Goal: Task Accomplishment & Management: Manage account settings

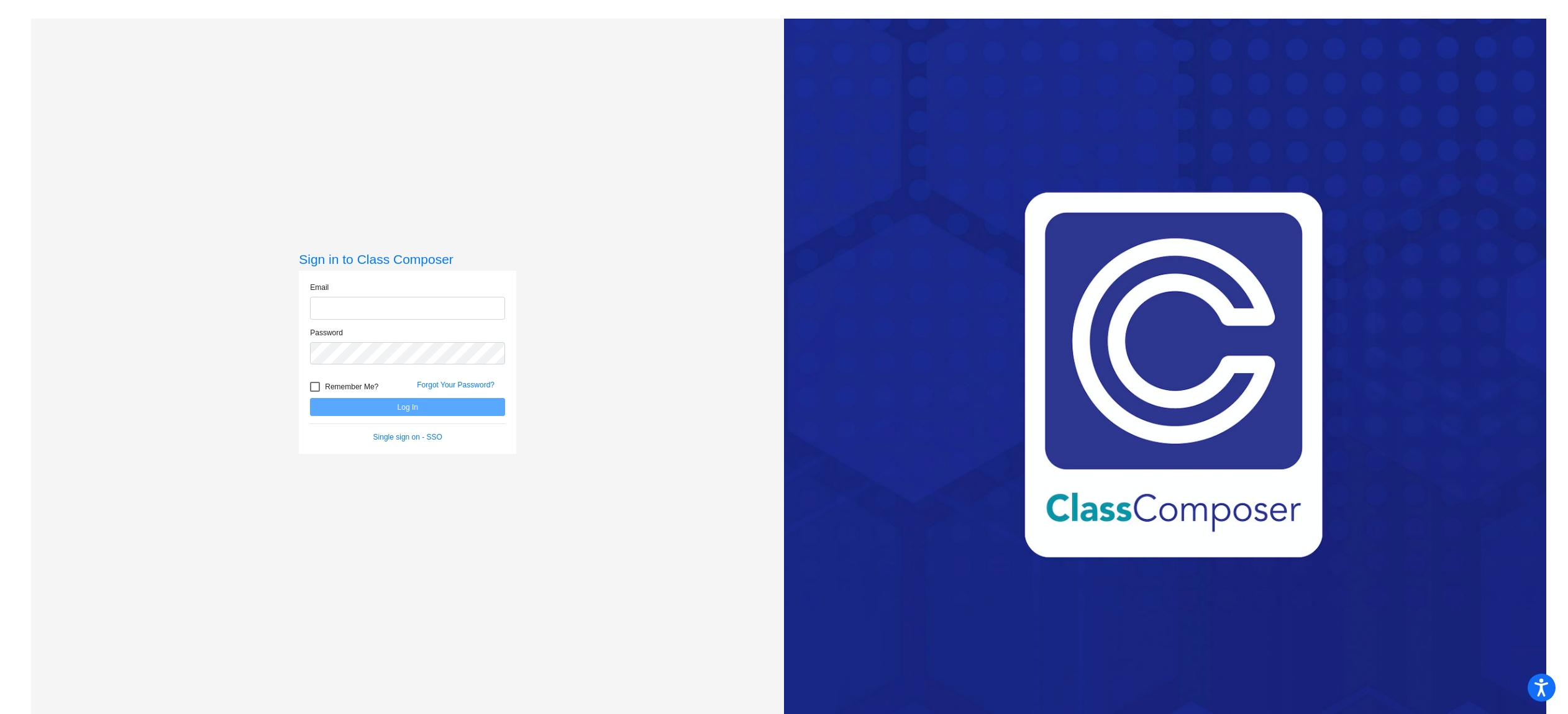
type input "[EMAIL_ADDRESS][DOMAIN_NAME]"
click at [437, 406] on button "Log In" at bounding box center [408, 407] width 195 height 18
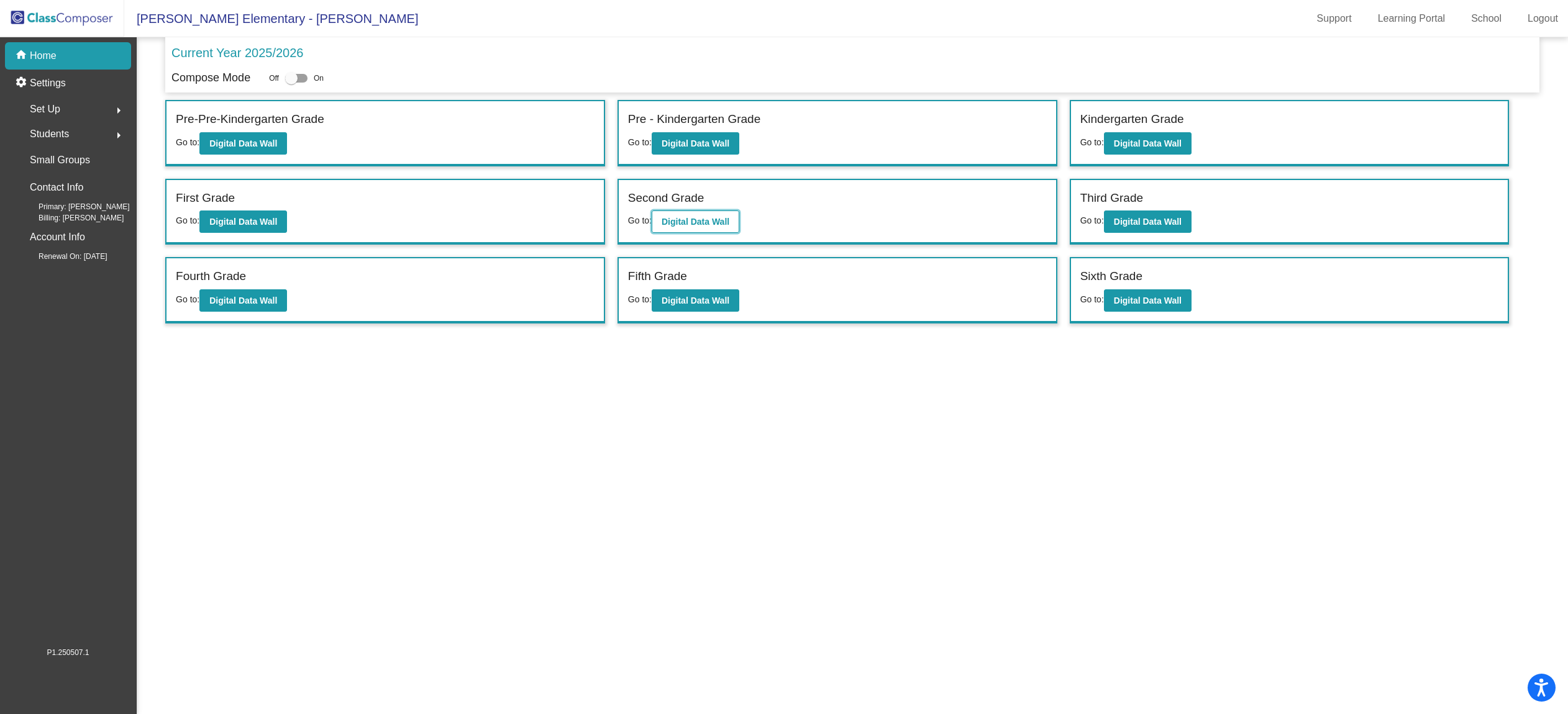
click at [708, 227] on button "Digital Data Wall" at bounding box center [695, 222] width 88 height 22
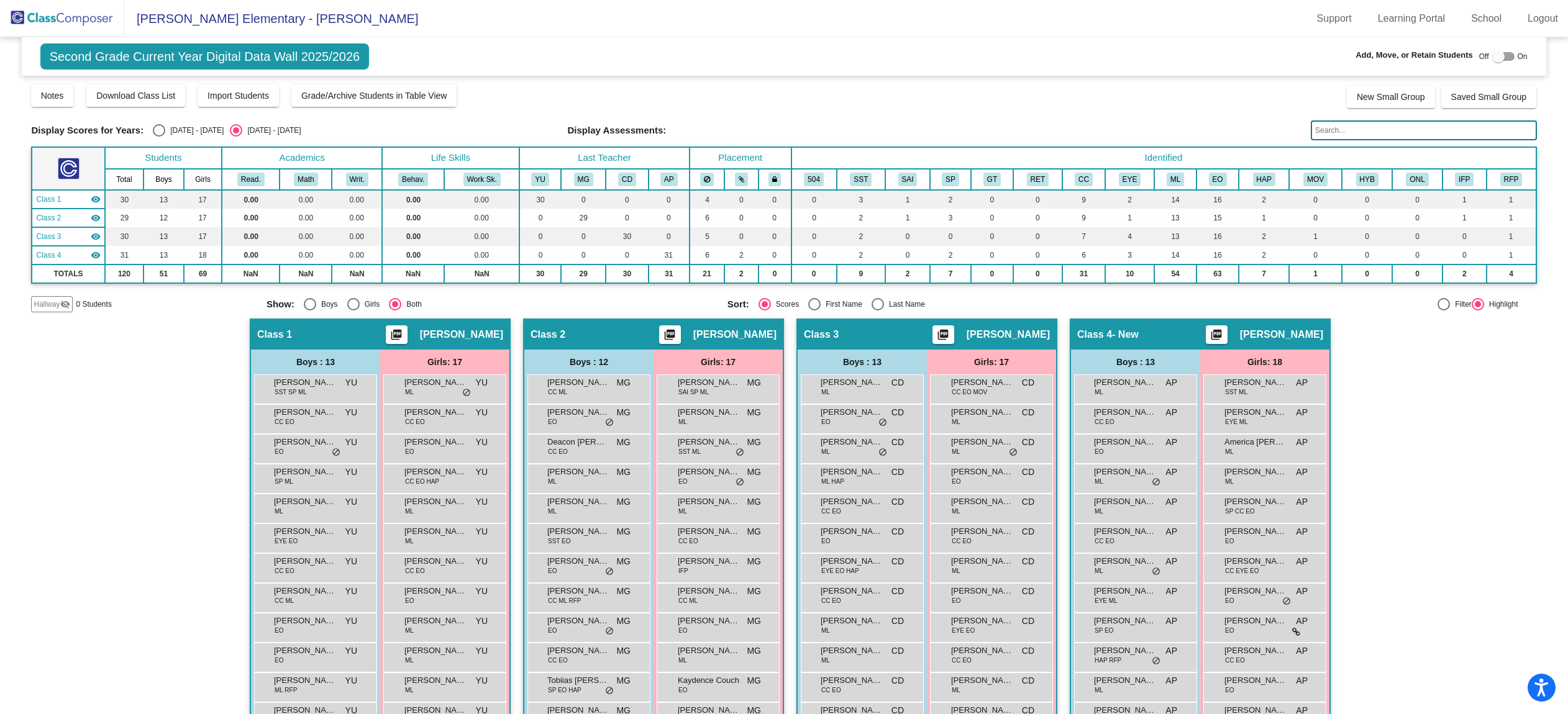
click at [1359, 134] on input "text" at bounding box center [1423, 130] width 226 height 20
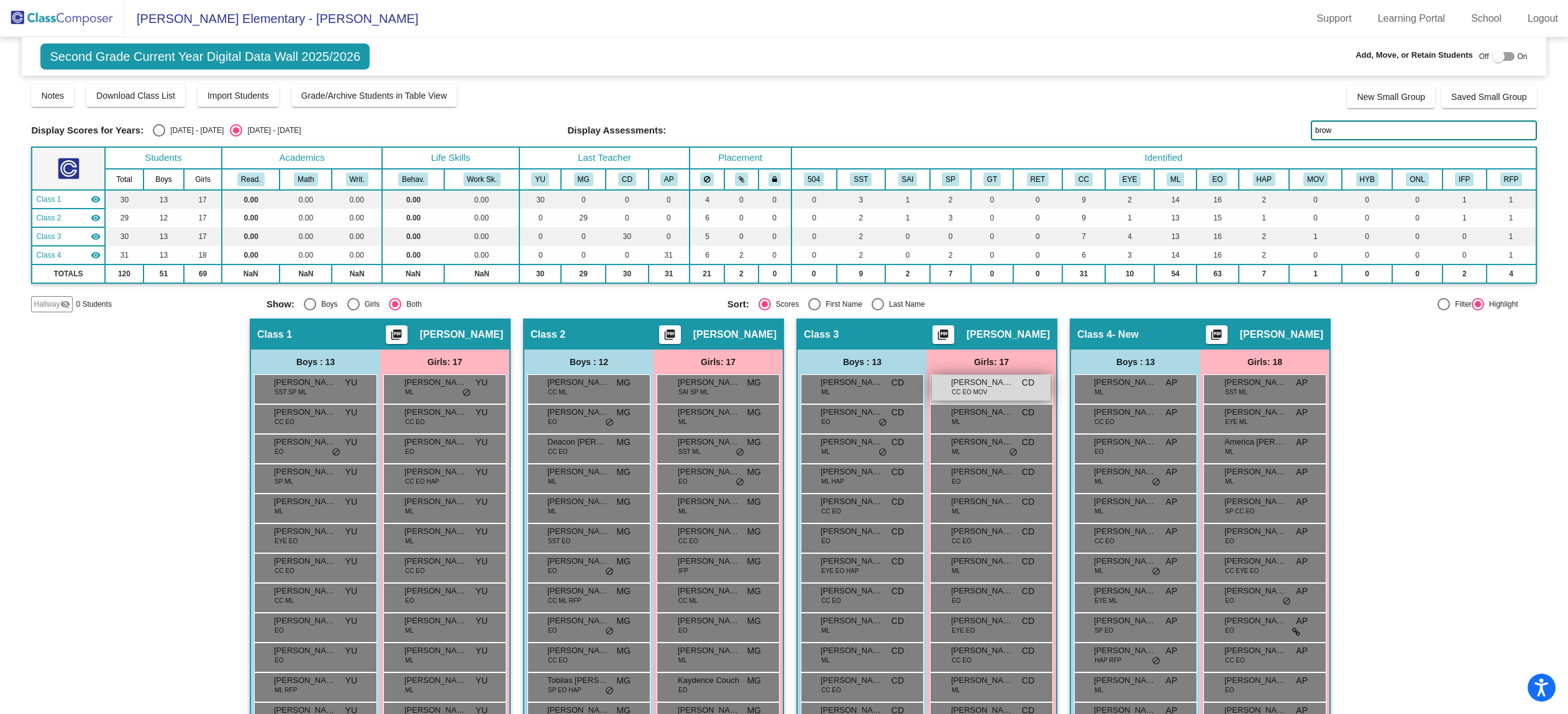
type input "brow"
click at [995, 389] on div "[PERSON_NAME] CC EO MOV CD lock do_not_disturb_alt" at bounding box center [990, 388] width 118 height 25
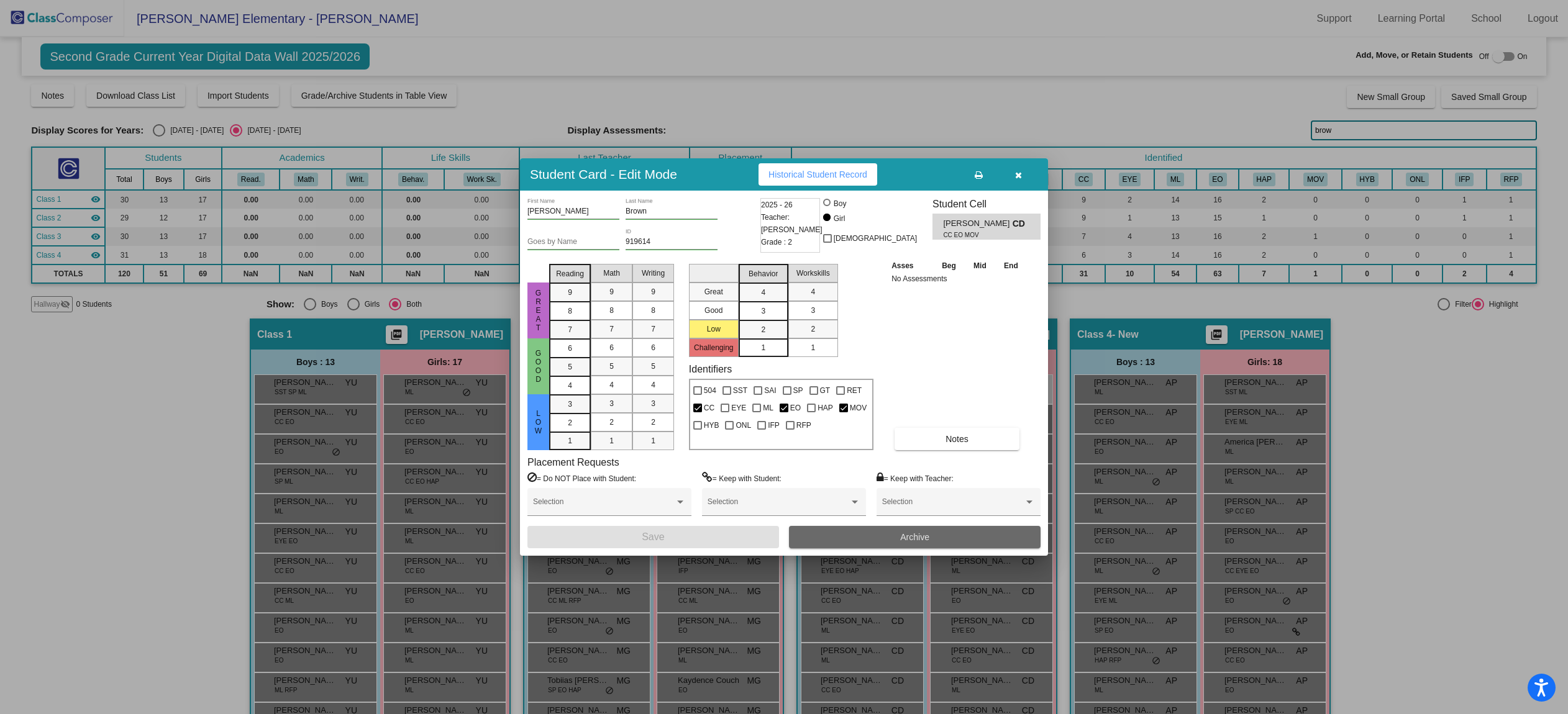
click at [836, 537] on button "Archive" at bounding box center [914, 537] width 251 height 22
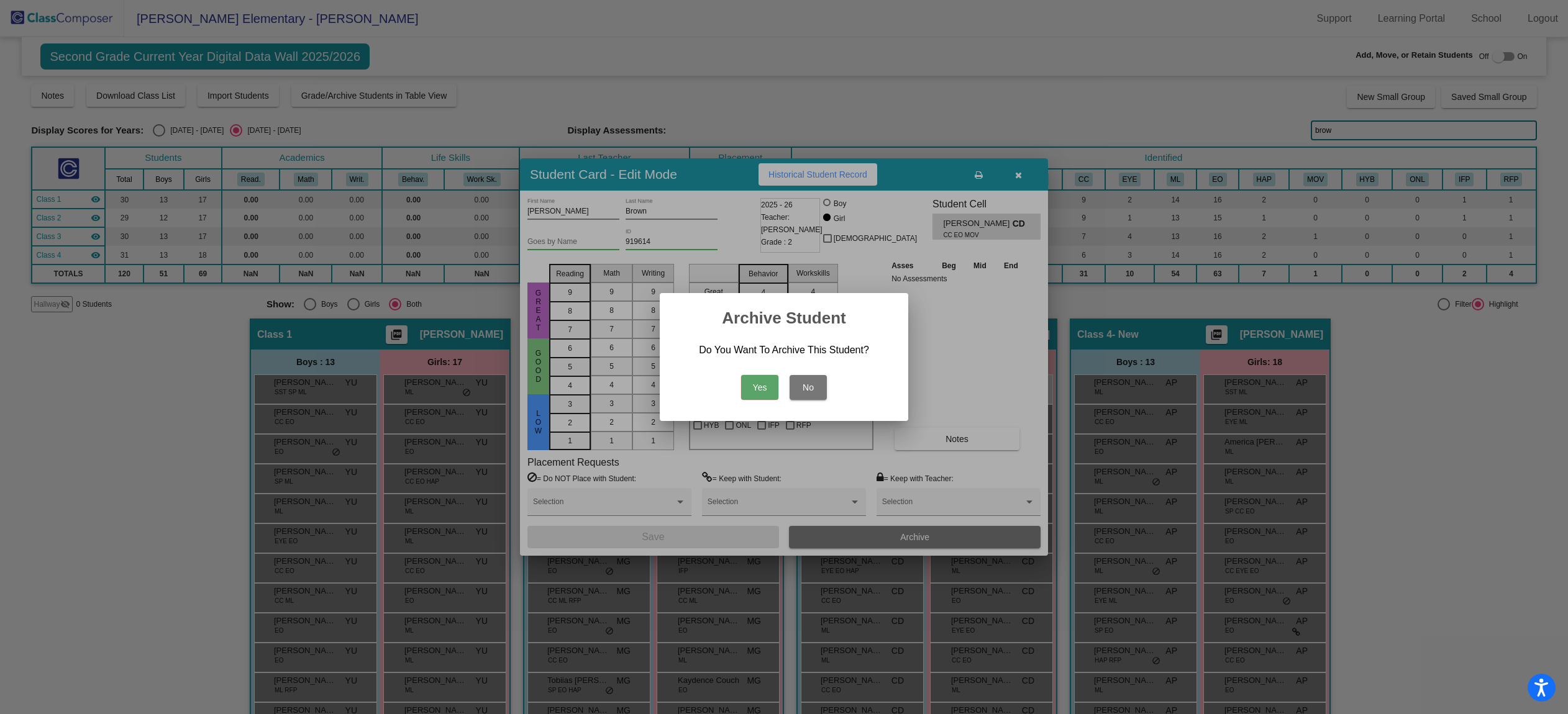
click at [758, 386] on button "Yes" at bounding box center [759, 387] width 37 height 24
